Goal: Task Accomplishment & Management: Use online tool/utility

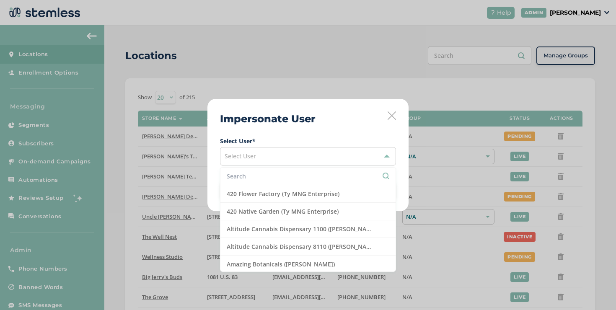
click at [260, 175] on input "text" at bounding box center [308, 176] width 163 height 9
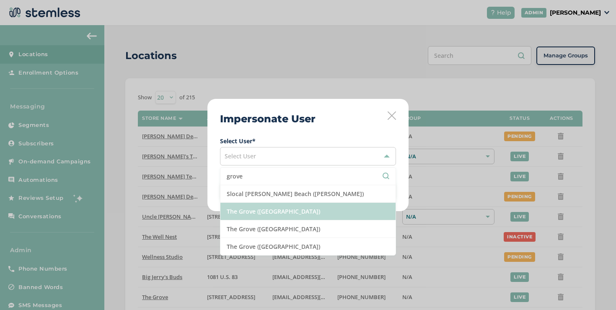
type input "grove"
click at [268, 209] on li "The Grove ([GEOGRAPHIC_DATA])" at bounding box center [308, 212] width 175 height 18
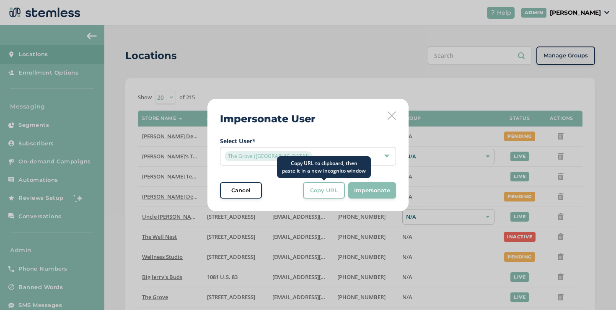
click at [309, 193] on div "Copy URL" at bounding box center [324, 191] width 30 height 8
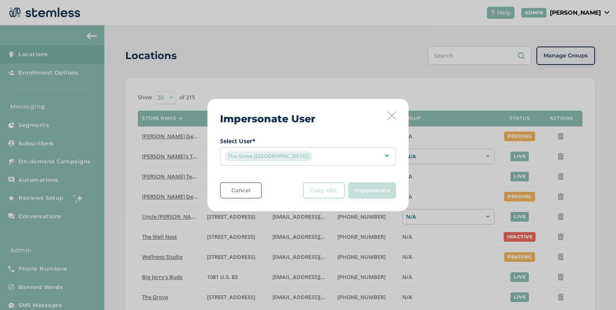
click at [395, 121] on div "Impersonate User Select User * The Grove (The Grove) Cancel Copy URL Copy URL t…" at bounding box center [308, 155] width 201 height 113
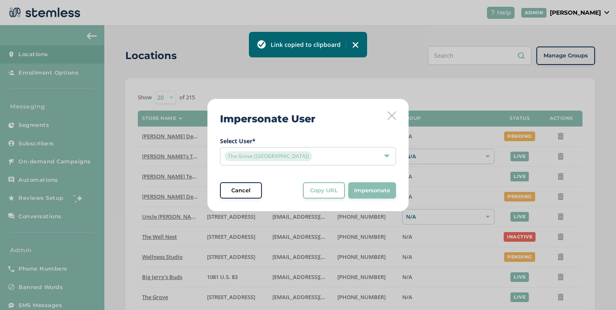
click at [392, 117] on icon at bounding box center [392, 116] width 8 height 8
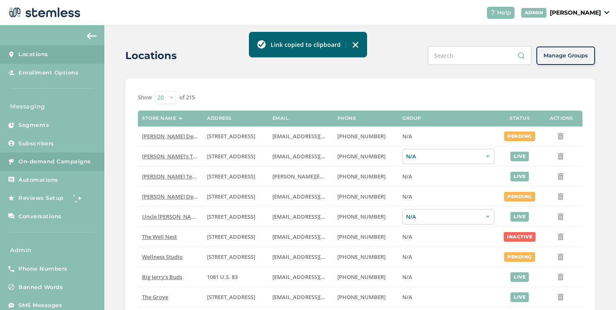
click at [84, 166] on link "On-demand Campaigns" at bounding box center [52, 162] width 104 height 18
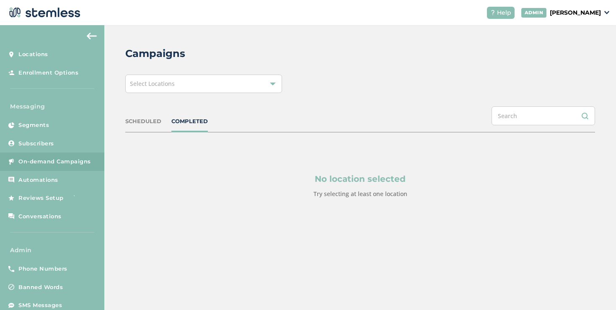
click at [198, 86] on div "Select Locations" at bounding box center [203, 84] width 157 height 18
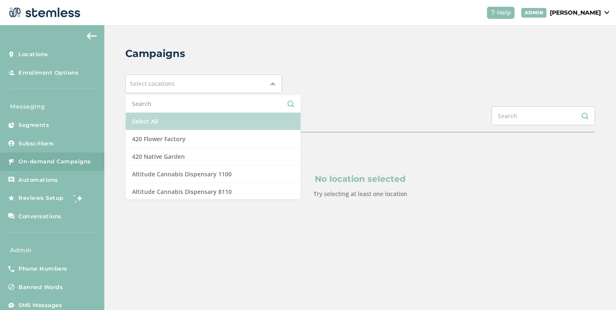
click at [178, 117] on li "Select All" at bounding box center [213, 122] width 175 height 18
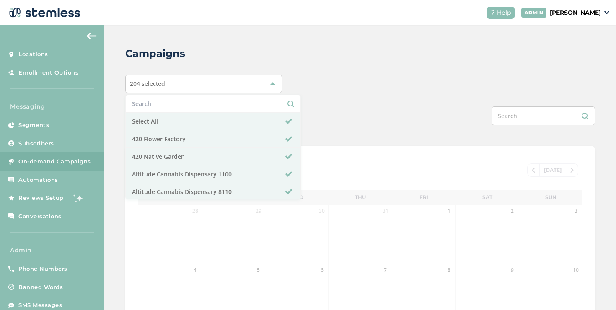
click at [414, 78] on div "204 selected Select All 420 Flower Factory 420 Native Garden Altitude Cannabis …" at bounding box center [360, 84] width 470 height 18
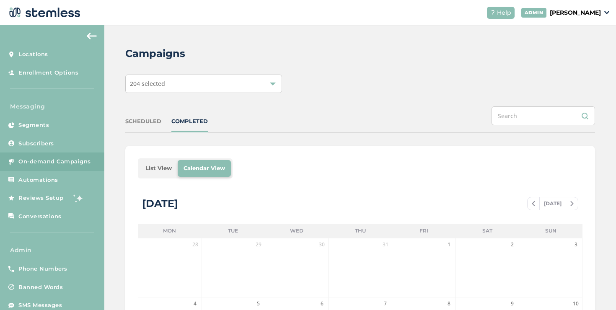
click at [166, 164] on li "List View" at bounding box center [159, 168] width 38 height 17
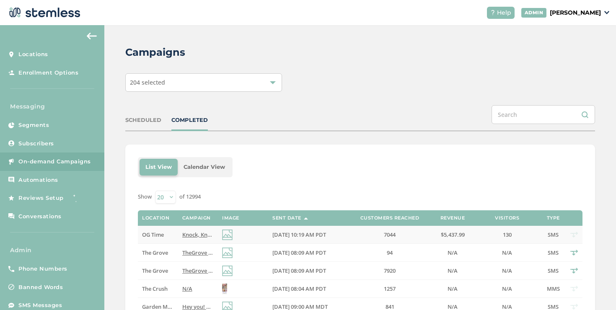
scroll to position [2, 0]
click at [238, 88] on div "204 selected" at bounding box center [203, 82] width 157 height 18
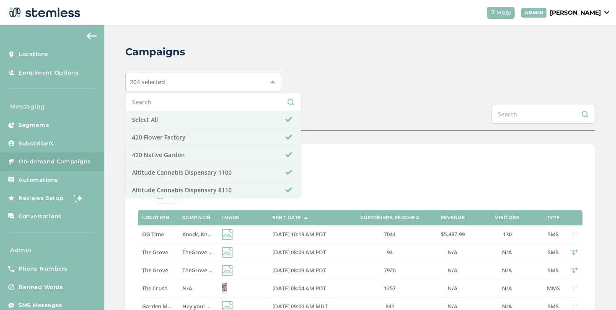
click at [215, 107] on li at bounding box center [213, 102] width 175 height 18
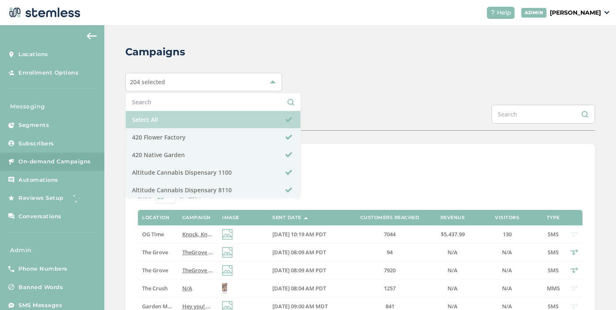
click at [213, 118] on li "Select All" at bounding box center [213, 120] width 175 height 18
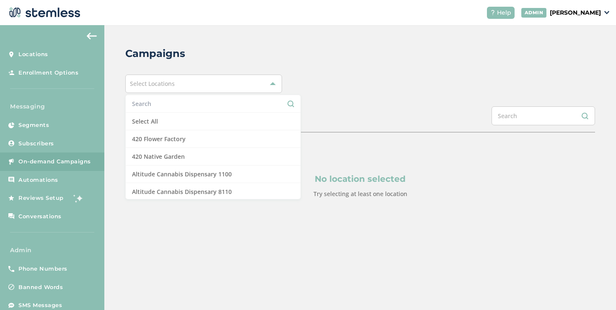
scroll to position [0, 0]
click at [214, 106] on input "text" at bounding box center [213, 103] width 162 height 9
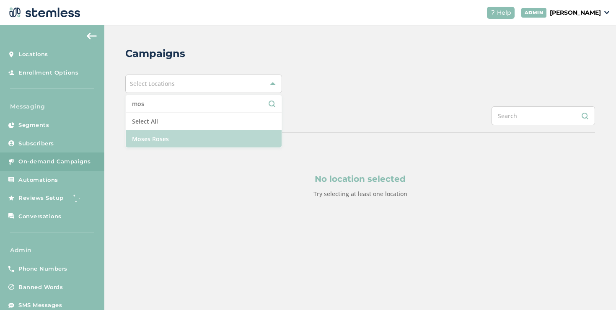
type input "mos"
click at [201, 138] on li "Moses Roses" at bounding box center [204, 138] width 156 height 17
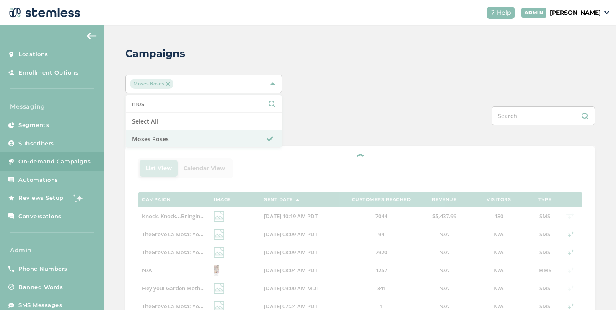
click at [309, 112] on div "SCHEDULED COMPLETED" at bounding box center [360, 119] width 470 height 26
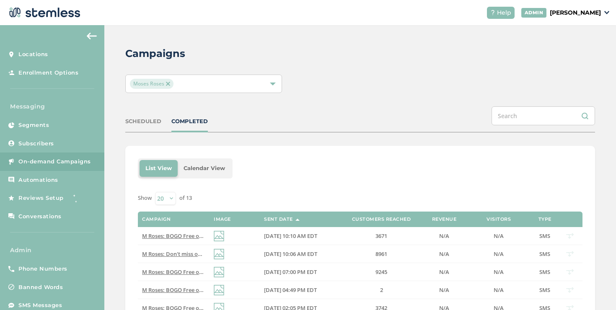
click at [140, 122] on div "SCHEDULED" at bounding box center [143, 121] width 36 height 8
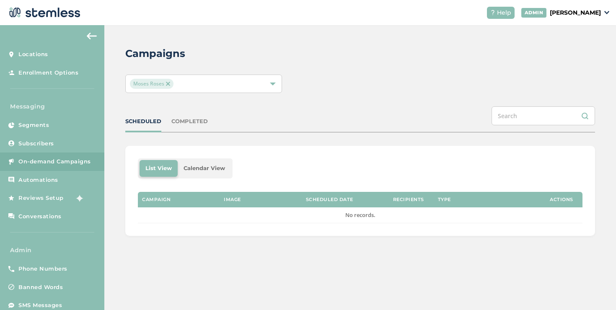
click at [186, 122] on div "COMPLETED" at bounding box center [189, 121] width 36 height 8
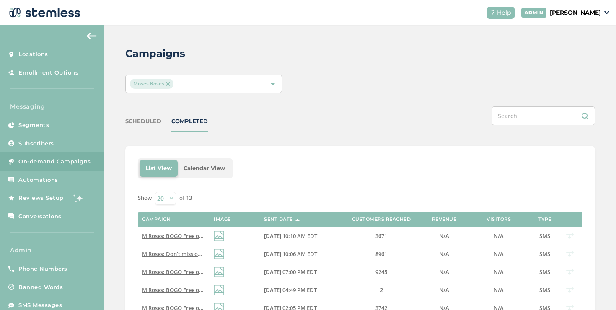
click at [223, 88] on div "Moses Roses" at bounding box center [199, 84] width 139 height 10
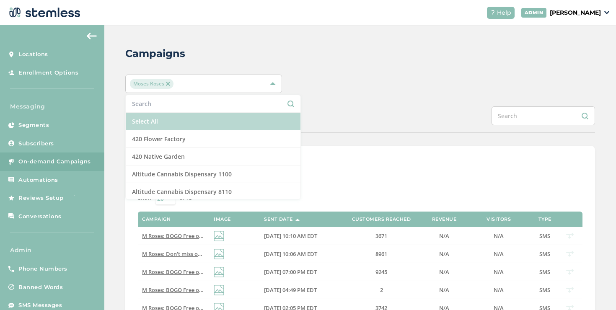
click at [179, 121] on li "Select All" at bounding box center [213, 122] width 175 height 18
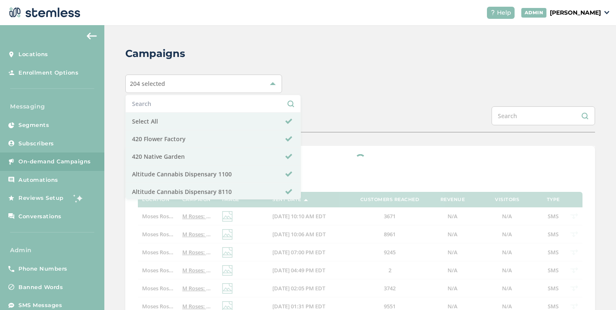
click at [315, 110] on div "SCHEDULED COMPLETED" at bounding box center [360, 119] width 470 height 26
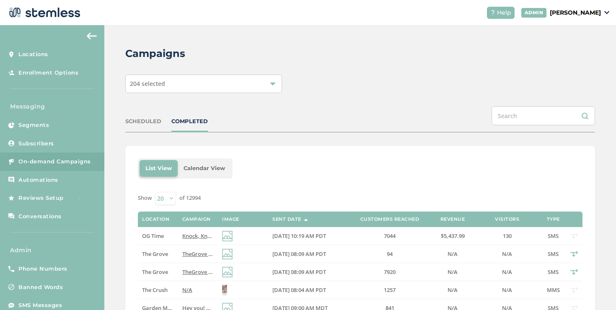
click at [149, 119] on div "SCHEDULED" at bounding box center [143, 121] width 36 height 8
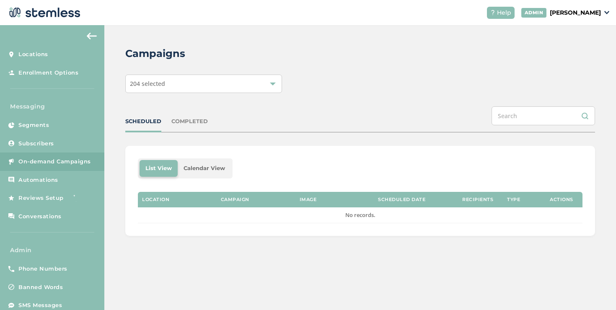
click at [589, 14] on p "[PERSON_NAME]" at bounding box center [575, 12] width 51 height 9
click at [567, 57] on span "Impersonate" at bounding box center [579, 61] width 41 height 8
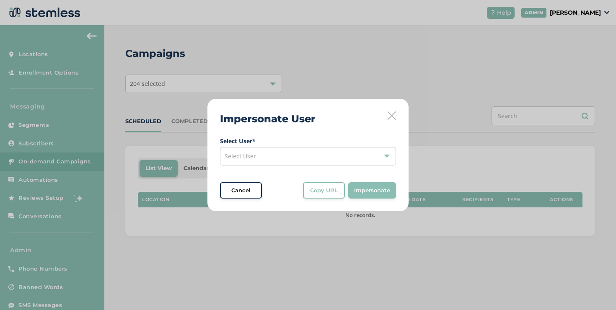
click at [301, 154] on div "Select User" at bounding box center [308, 156] width 176 height 18
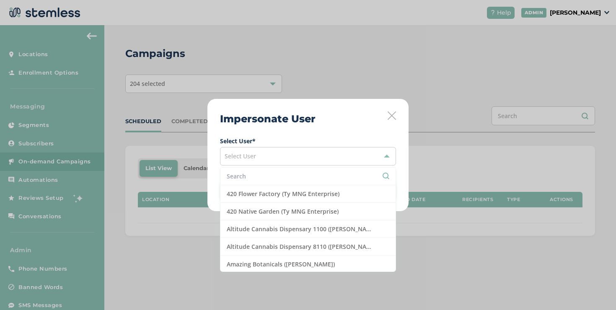
click at [266, 179] on input "text" at bounding box center [308, 176] width 163 height 9
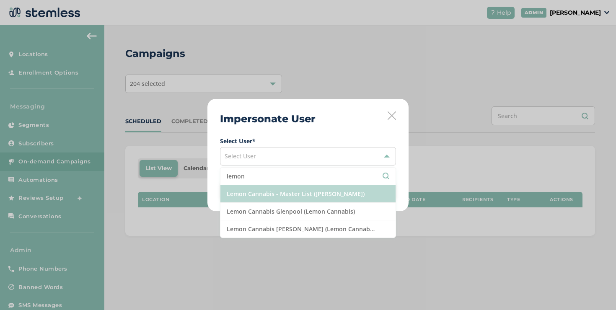
type input "lemon"
click at [281, 194] on li "Lemon Cannabis - Master List ([PERSON_NAME])" at bounding box center [308, 194] width 175 height 18
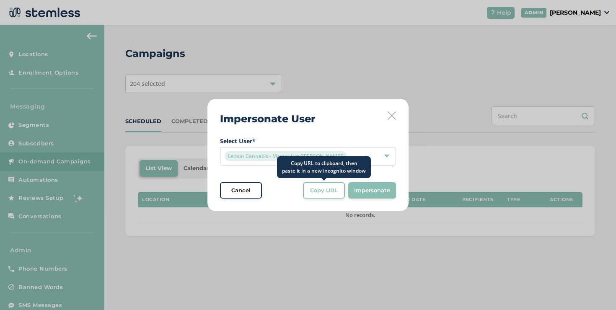
click at [309, 190] on div "Copy URL" at bounding box center [324, 191] width 30 height 8
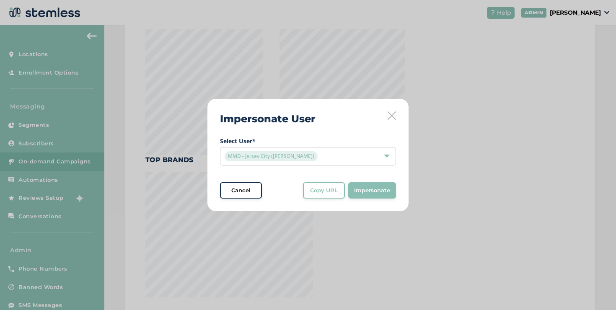
scroll to position [391, 0]
click at [391, 116] on icon at bounding box center [392, 116] width 8 height 8
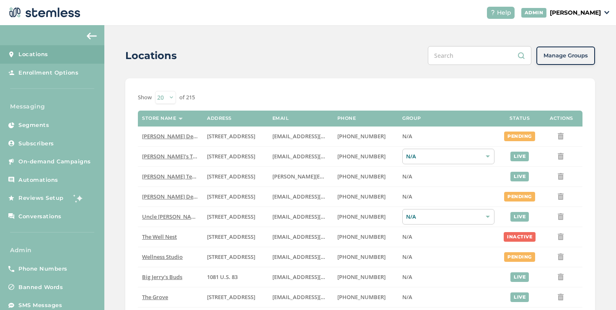
click at [551, 15] on p "[PERSON_NAME]" at bounding box center [575, 12] width 51 height 9
click at [569, 59] on span "Impersonate" at bounding box center [579, 61] width 41 height 8
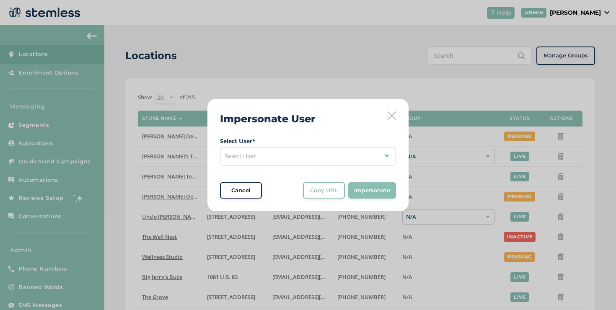
click at [331, 153] on div "Select User" at bounding box center [308, 156] width 176 height 18
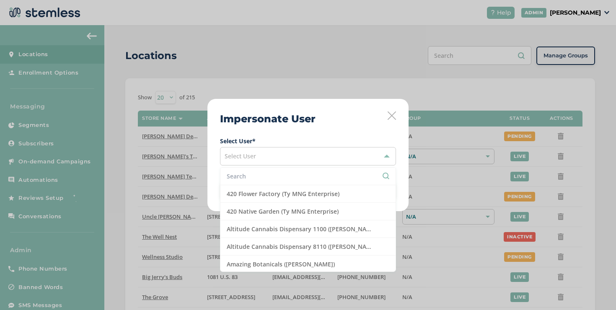
click at [283, 177] on input "text" at bounding box center [308, 176] width 163 height 9
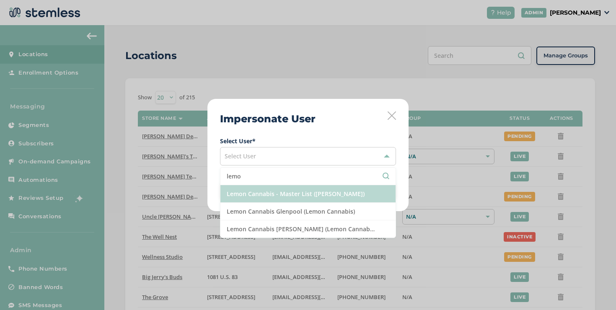
type input "lemo"
click at [260, 200] on li "Lemon Cannabis - Master List ([PERSON_NAME])" at bounding box center [308, 194] width 175 height 18
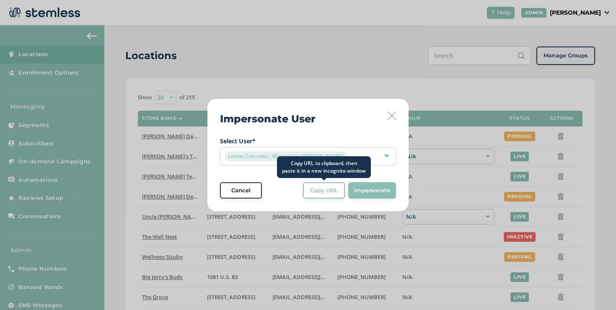
click at [311, 195] on span "Copy URL" at bounding box center [324, 191] width 28 height 8
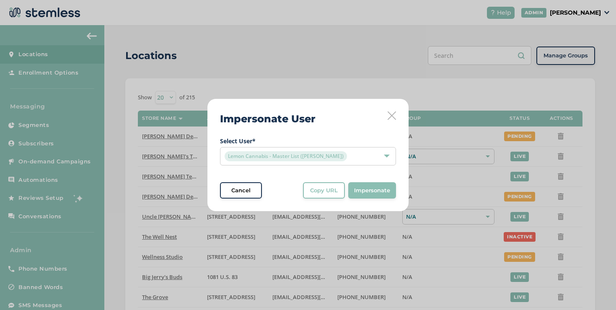
click at [390, 115] on icon at bounding box center [392, 116] width 8 height 8
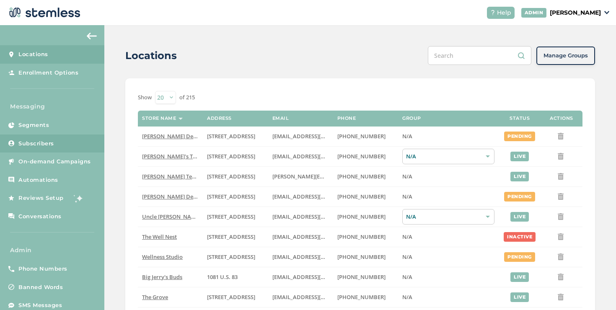
click at [96, 152] on link "Subscribers" at bounding box center [52, 144] width 104 height 18
click at [91, 155] on link "On-demand Campaigns" at bounding box center [52, 162] width 104 height 18
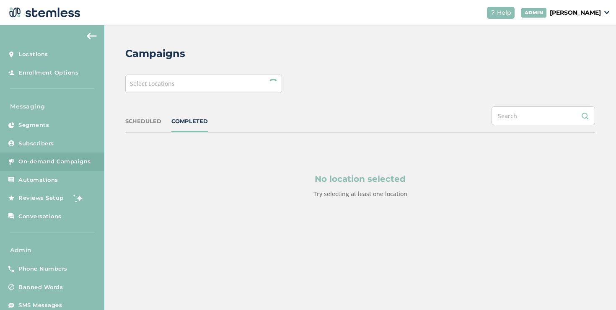
click at [172, 89] on div "Select Locations" at bounding box center [203, 84] width 157 height 18
click at [166, 104] on li "No items found" at bounding box center [204, 102] width 156 height 17
click at [167, 92] on div "Select Locations" at bounding box center [203, 84] width 157 height 18
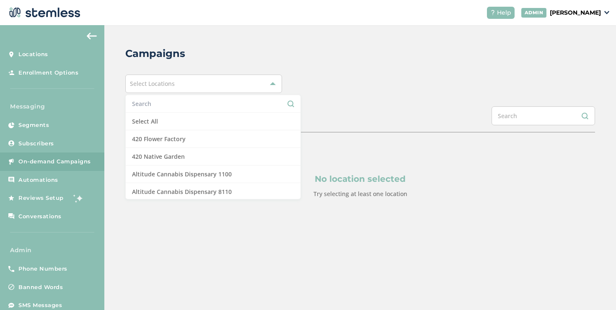
click at [166, 107] on input "text" at bounding box center [213, 103] width 162 height 9
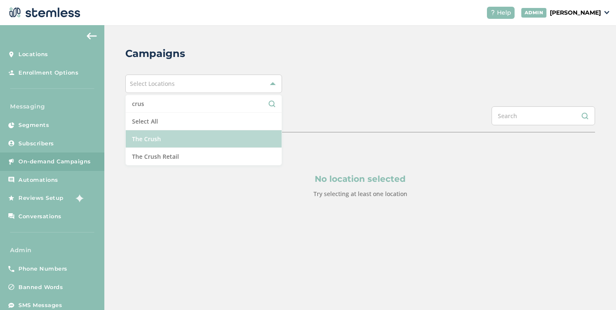
type input "crus"
click at [166, 141] on li "The Crush" at bounding box center [204, 139] width 156 height 18
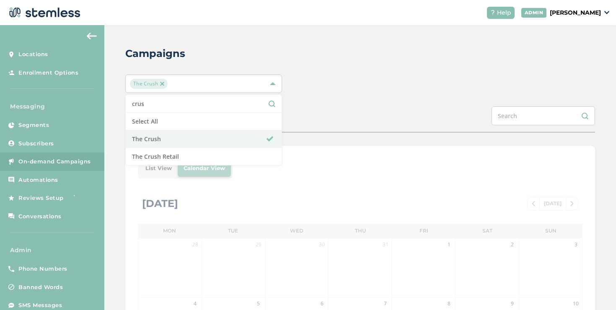
click at [314, 112] on div "SCHEDULED COMPLETED" at bounding box center [360, 119] width 470 height 26
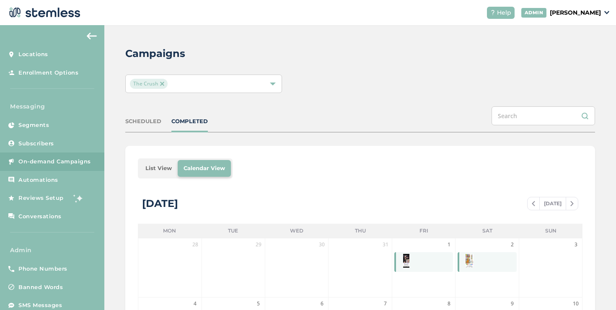
click at [165, 160] on li "List View" at bounding box center [159, 168] width 38 height 17
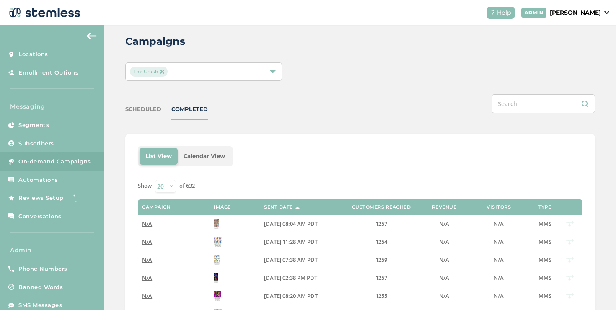
scroll to position [13, 0]
click at [190, 238] on label "N/A" at bounding box center [173, 241] width 63 height 7
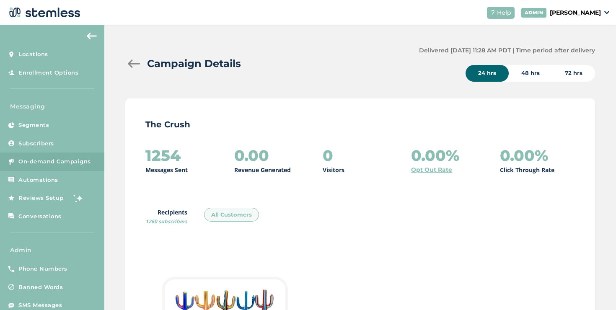
click at [132, 65] on div at bounding box center [133, 64] width 17 height 8
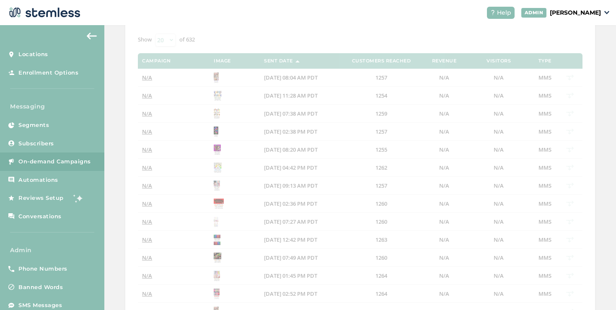
scroll to position [171, 0]
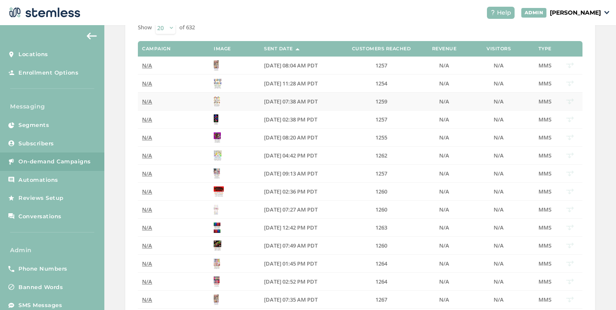
click at [190, 102] on label "N/A" at bounding box center [173, 101] width 63 height 7
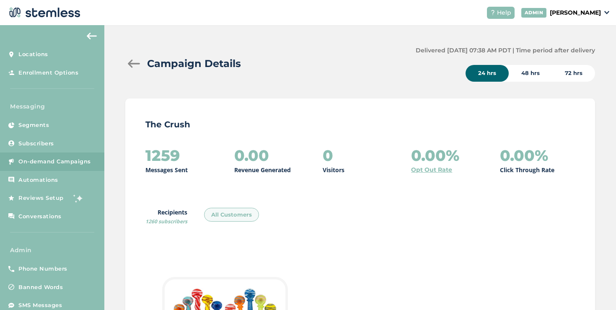
click at [135, 63] on div at bounding box center [133, 64] width 17 height 8
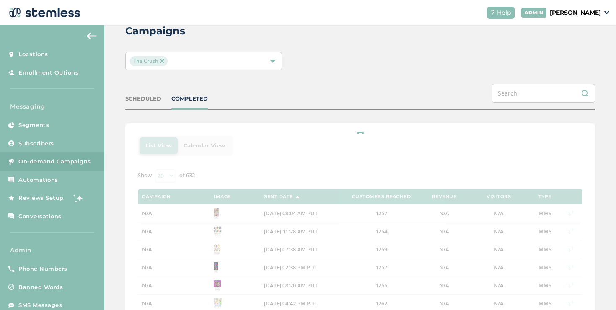
scroll to position [39, 0]
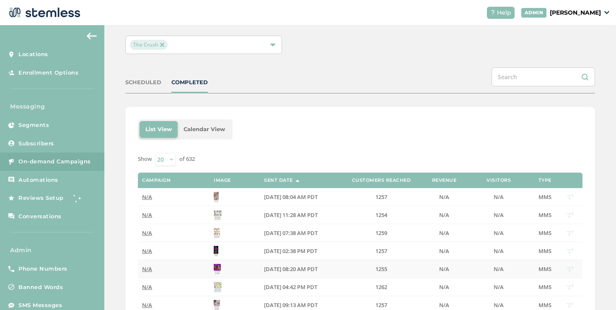
click at [192, 273] on td "N/A" at bounding box center [174, 269] width 72 height 18
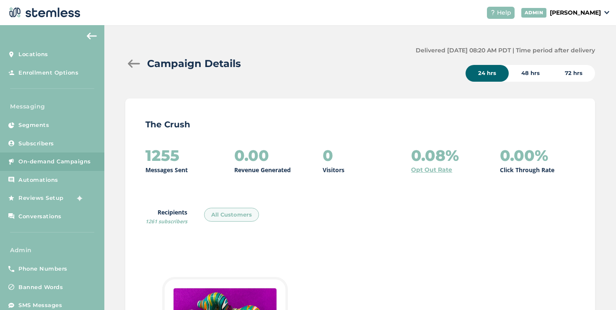
click at [135, 65] on div at bounding box center [133, 64] width 17 height 8
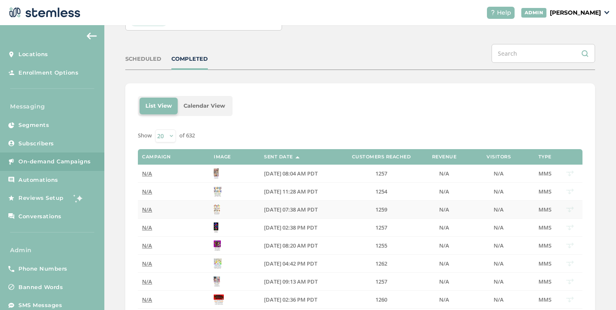
scroll to position [66, 0]
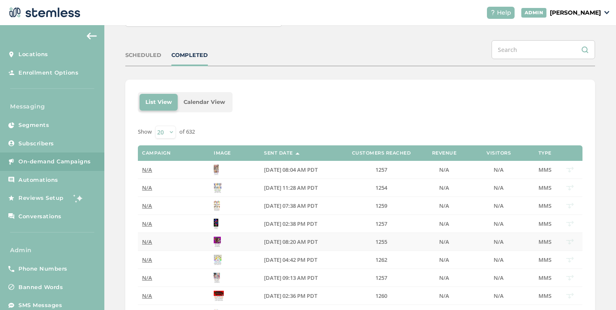
click at [165, 244] on label "N/A" at bounding box center [173, 242] width 63 height 7
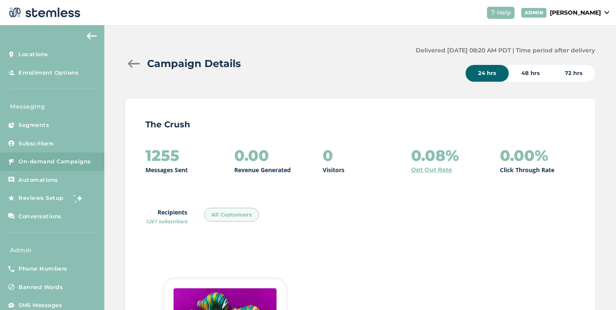
click at [126, 63] on div at bounding box center [133, 64] width 17 height 8
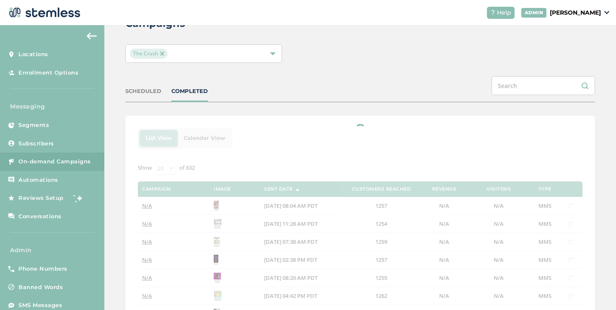
scroll to position [43, 0]
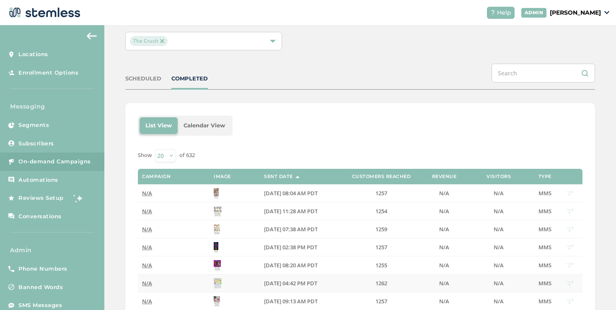
click at [177, 285] on label "N/A" at bounding box center [173, 283] width 63 height 7
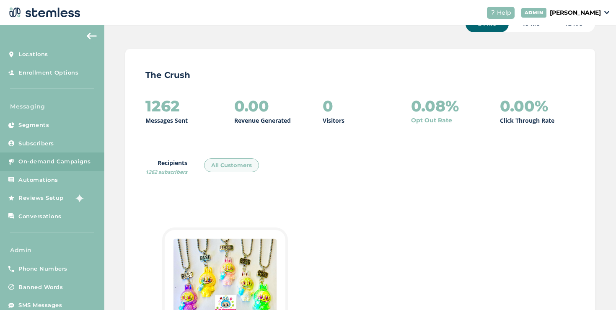
scroll to position [14, 0]
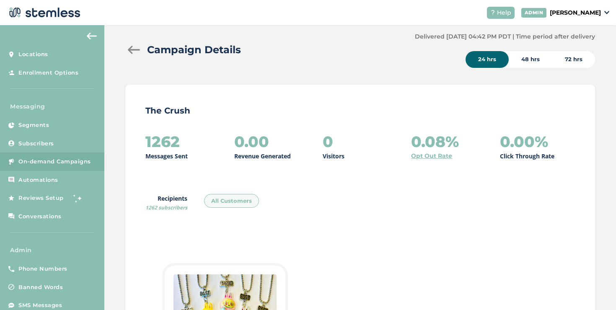
click at [133, 53] on div at bounding box center [133, 50] width 17 height 8
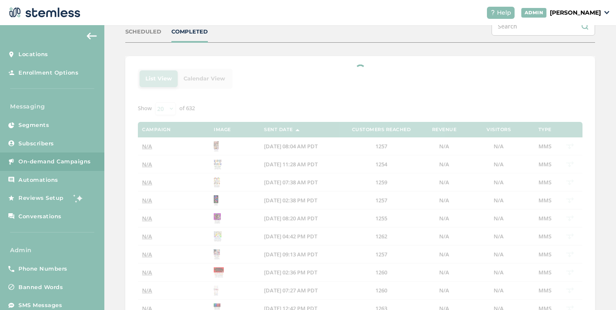
scroll to position [126, 0]
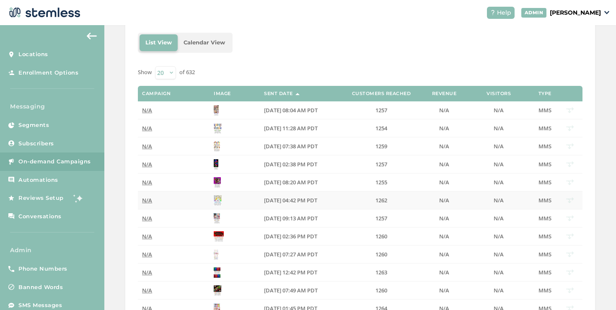
click at [163, 202] on label "N/A" at bounding box center [173, 200] width 63 height 7
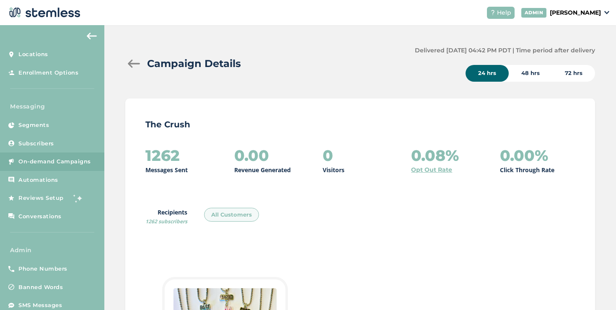
click at [132, 65] on div at bounding box center [133, 64] width 17 height 8
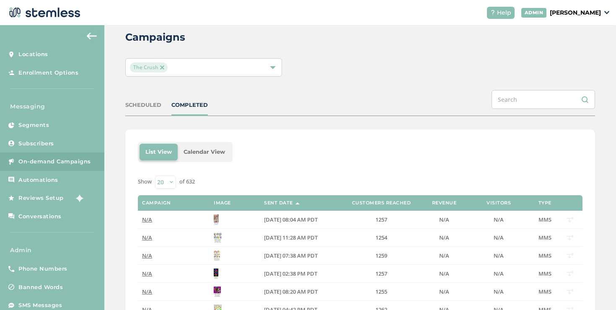
scroll to position [53, 0]
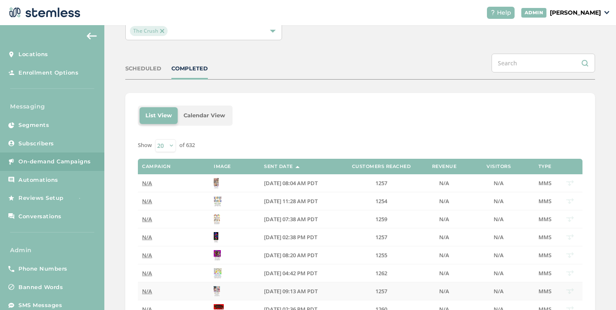
click at [155, 287] on td "N/A" at bounding box center [174, 292] width 72 height 18
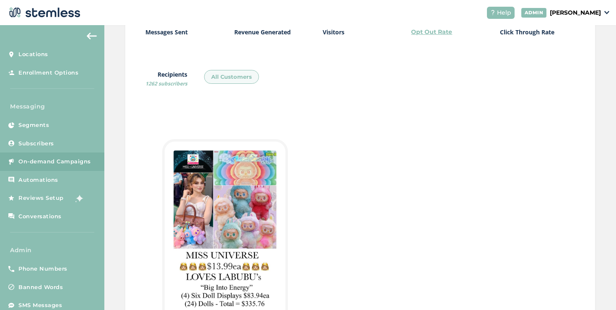
scroll to position [114, 0]
